Goal: Information Seeking & Learning: Find specific fact

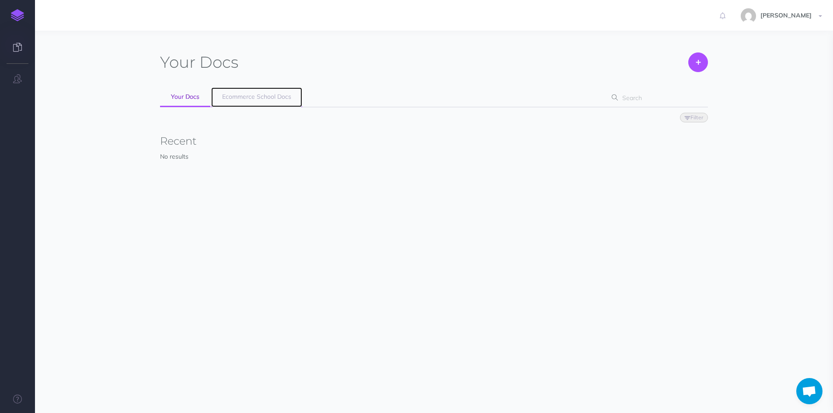
click at [246, 97] on span "Ecommerce School Docs" at bounding box center [256, 97] width 69 height 8
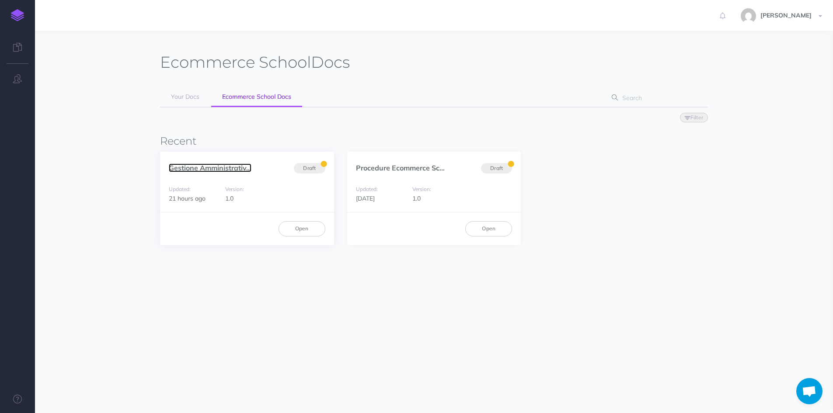
click at [243, 171] on link "Gestione Amministrativ..." at bounding box center [210, 168] width 83 height 9
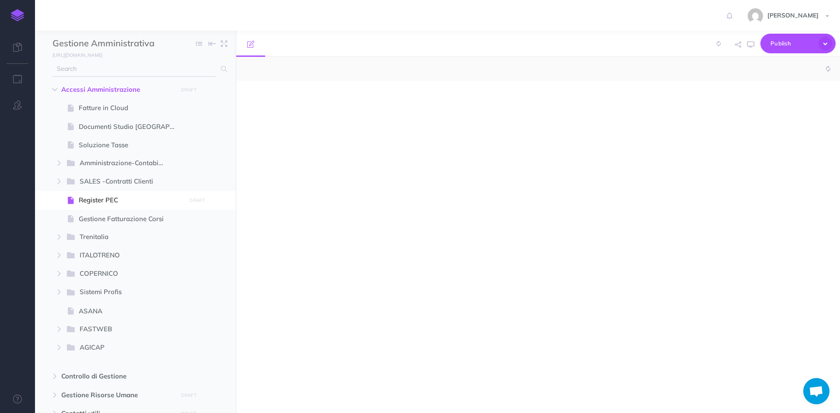
click at [101, 68] on input "text" at bounding box center [134, 69] width 163 height 16
type input "SATI"
select select "null"
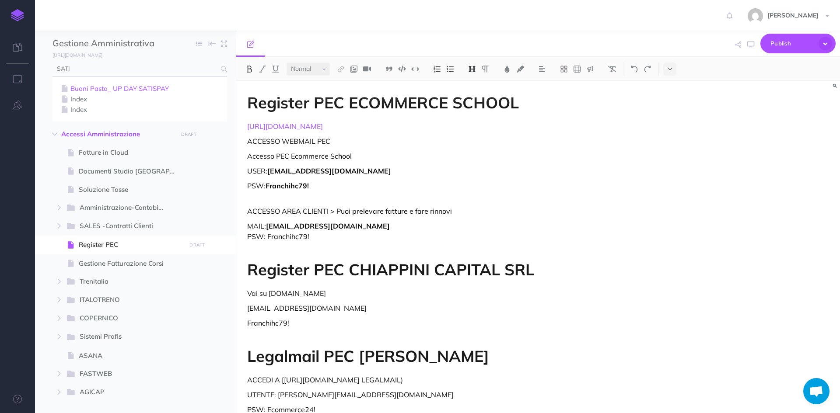
type input "SATI"
click at [106, 87] on link "Buoni Pasto_ UP DAY SATISPAY" at bounding box center [139, 89] width 161 height 11
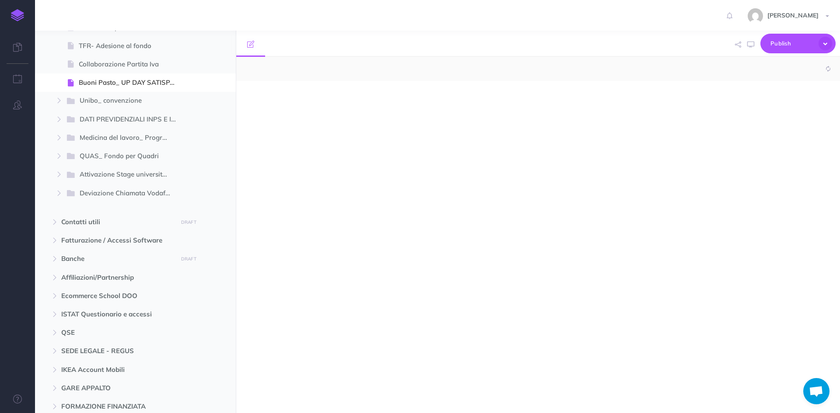
select select "null"
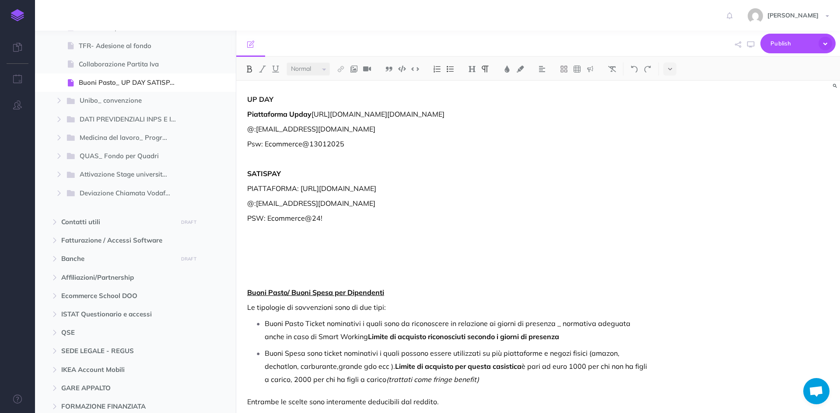
scroll to position [464, 0]
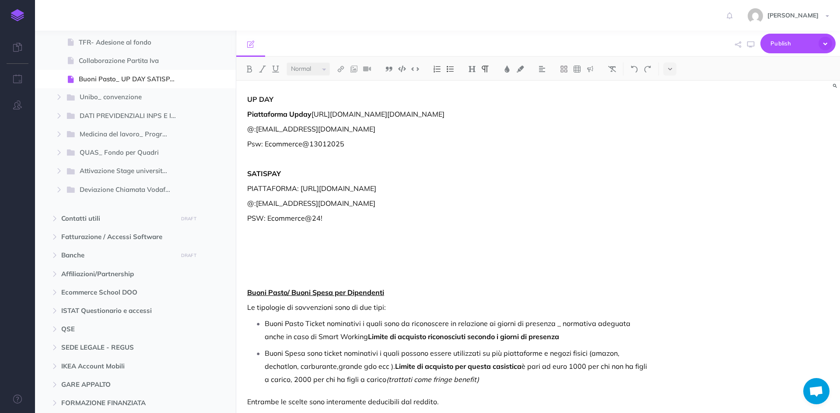
drag, startPoint x: 381, startPoint y: 148, endPoint x: 314, endPoint y: 118, distance: 73.6
click at [314, 118] on p "Piattaforma Upday [URL][DOMAIN_NAME][DOMAIN_NAME]" at bounding box center [447, 114] width 401 height 11
copy p "[URL][DOMAIN_NAME][DOMAIN_NAME]"
click at [442, 199] on div "UP DAY Piattaforma Upday [URL][DOMAIN_NAME][DOMAIN_NAME] @:[EMAIL_ADDRESS][DOMA…" at bounding box center [447, 378] width 423 height 594
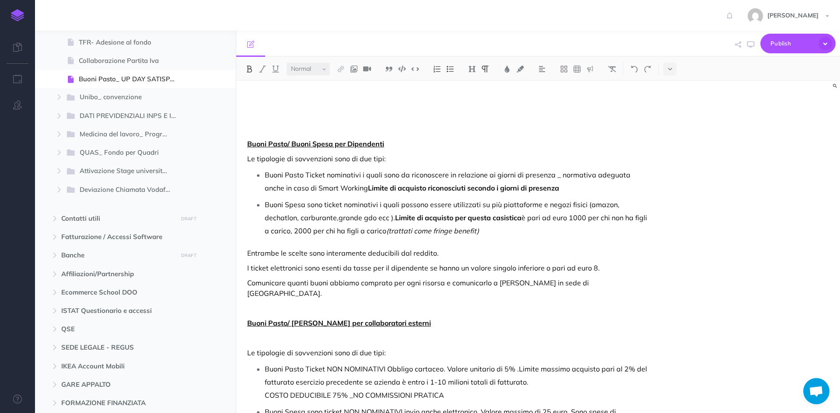
scroll to position [88, 0]
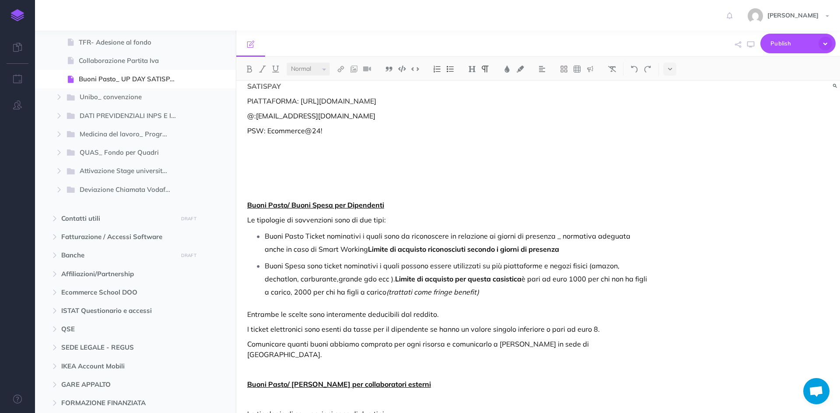
drag, startPoint x: 424, startPoint y: 132, endPoint x: 299, endPoint y: 131, distance: 124.7
click at [299, 106] on p "PIATTAFORMA: [URL][DOMAIN_NAME]" at bounding box center [447, 101] width 401 height 11
click at [407, 106] on p "PIATTAFORMA: [URL][DOMAIN_NAME]" at bounding box center [447, 101] width 401 height 11
click at [424, 106] on p "PIATTAFORMA: [URL][DOMAIN_NAME]" at bounding box center [447, 101] width 401 height 11
drag, startPoint x: 409, startPoint y: 133, endPoint x: 300, endPoint y: 133, distance: 108.5
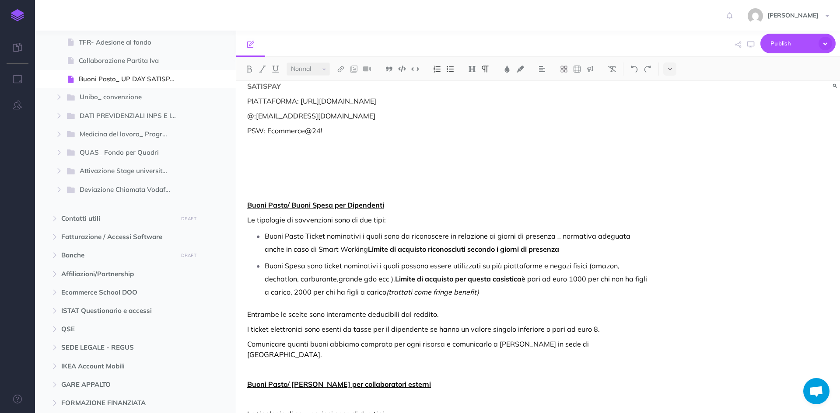
click at [300, 106] on p "PIATTAFORMA: [URL][DOMAIN_NAME]" at bounding box center [447, 101] width 401 height 11
copy p "[URL][DOMAIN_NAME]"
click at [460, 142] on div "UP DAY Piattaforma Upday [URL][DOMAIN_NAME][DOMAIN_NAME] @:[EMAIL_ADDRESS][DOMA…" at bounding box center [447, 290] width 423 height 594
drag, startPoint x: 428, startPoint y: 133, endPoint x: 300, endPoint y: 130, distance: 127.8
click at [300, 106] on p "PIATTAFORMA: [URL][DOMAIN_NAME]" at bounding box center [447, 101] width 401 height 11
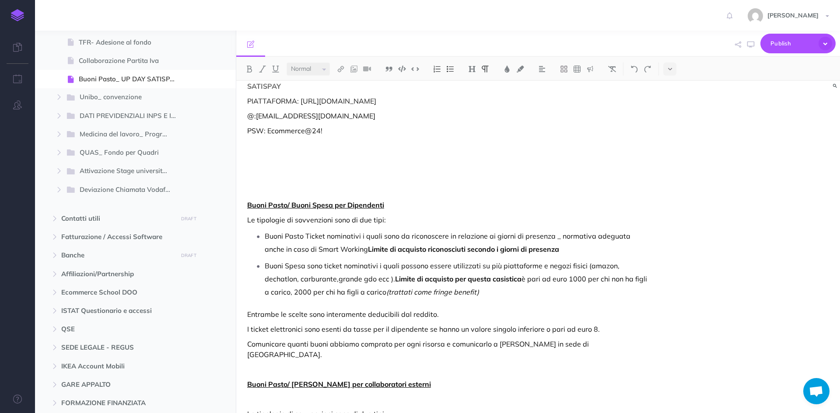
copy p "[URL][DOMAIN_NAME]"
click at [462, 106] on p "PIATTAFORMA: [URL][DOMAIN_NAME]" at bounding box center [447, 101] width 401 height 11
drag, startPoint x: 364, startPoint y: 149, endPoint x: 256, endPoint y: 146, distance: 108.1
click at [256, 121] on p "@:[EMAIL_ADDRESS][DOMAIN_NAME]" at bounding box center [447, 116] width 401 height 11
copy p "[EMAIL_ADDRESS][DOMAIN_NAME]"
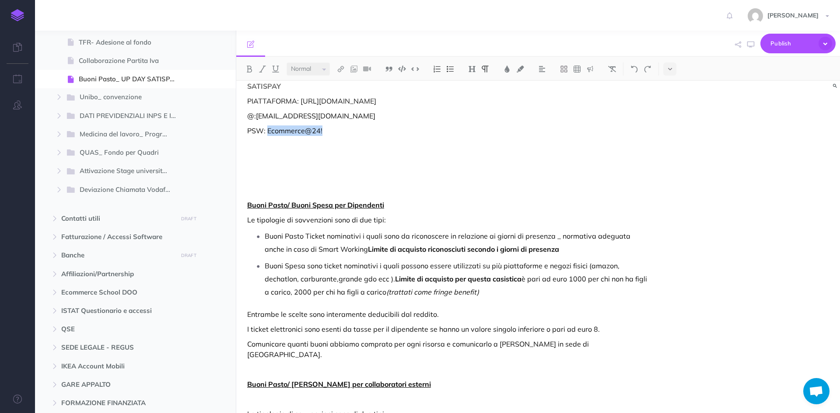
drag, startPoint x: 328, startPoint y: 162, endPoint x: 268, endPoint y: 163, distance: 59.9
click at [268, 136] on p "PSW: Ecommerce@24!" at bounding box center [447, 131] width 401 height 11
copy p "Ecommerce@24!"
